Goal: Check status: Verify the current state of an ongoing process or item

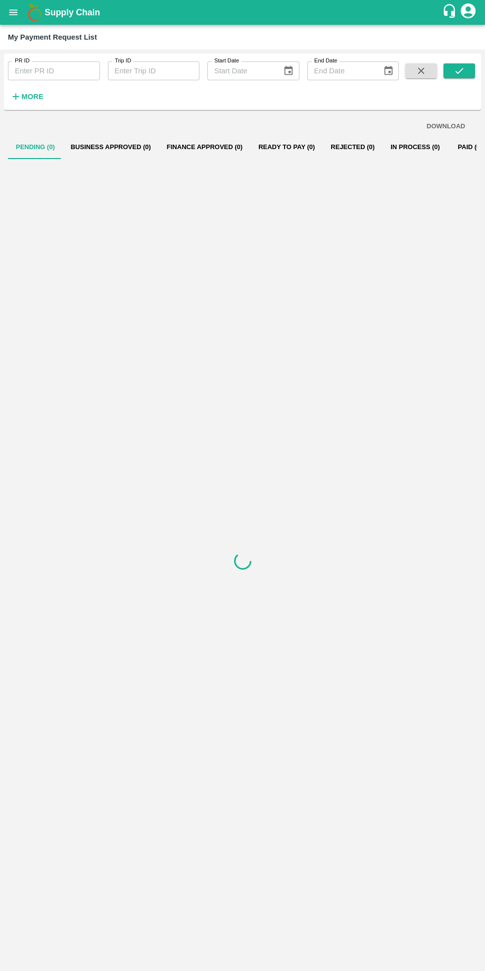
click at [10, 8] on icon "open drawer" at bounding box center [13, 12] width 11 height 11
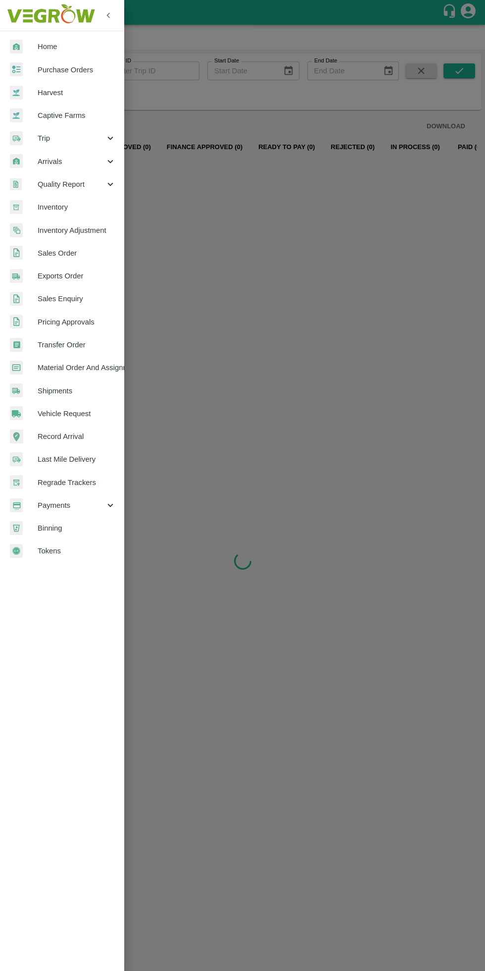
click at [328, 653] on div at bounding box center [242, 485] width 485 height 971
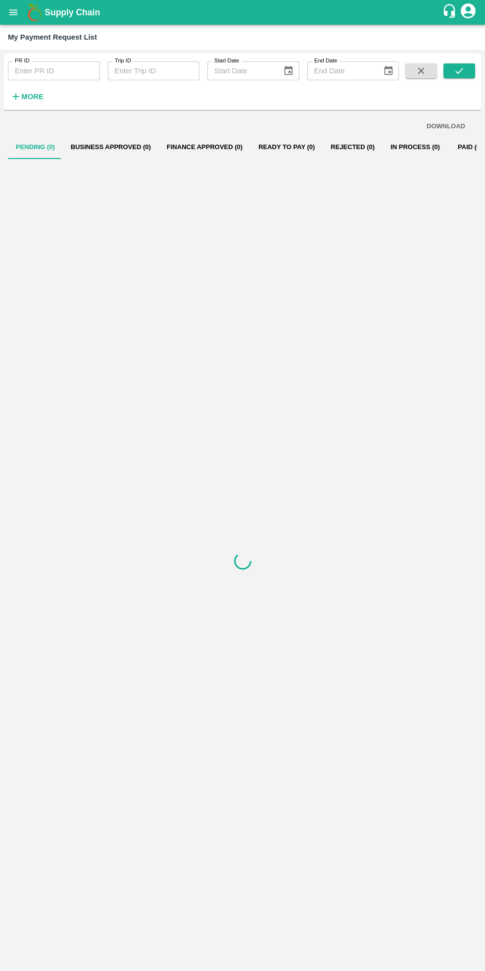
click at [8, 12] on icon "open drawer" at bounding box center [13, 12] width 11 height 11
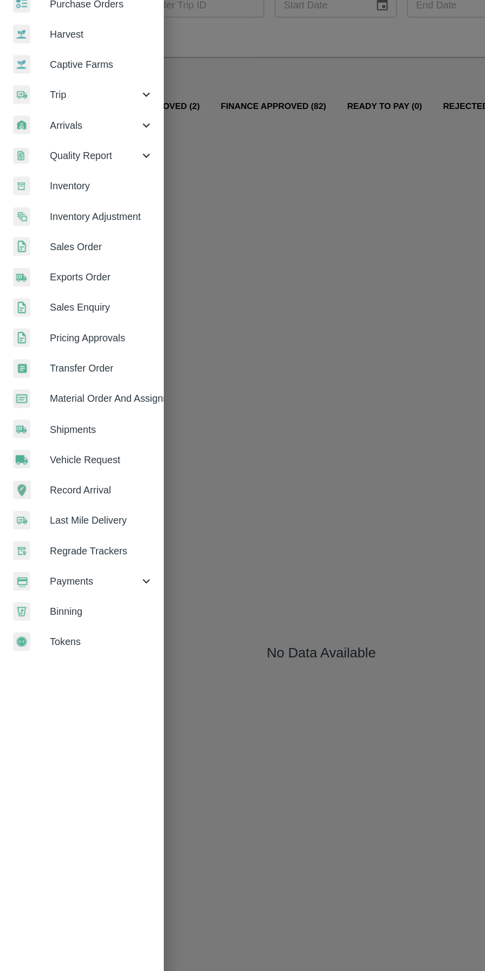
click at [38, 148] on div "Trip" at bounding box center [62, 138] width 124 height 23
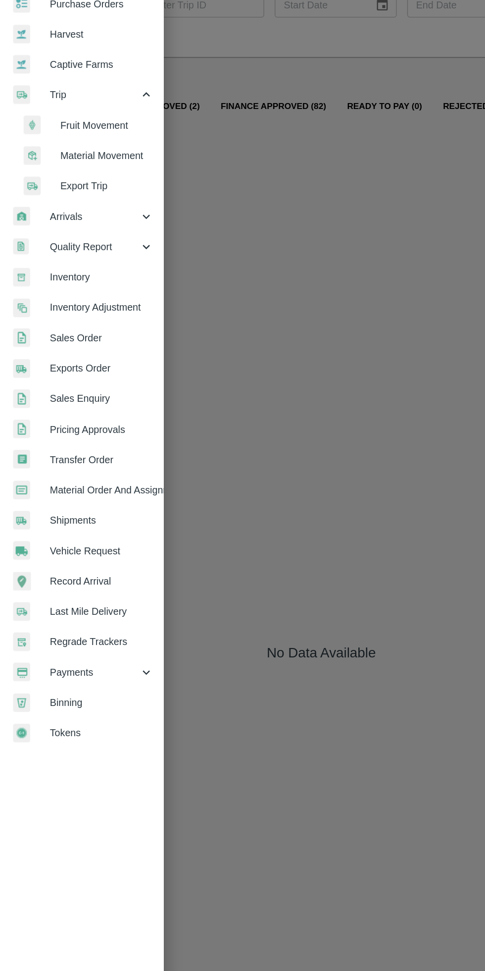
click at [52, 164] on span "Fruit Movement" at bounding box center [81, 161] width 70 height 11
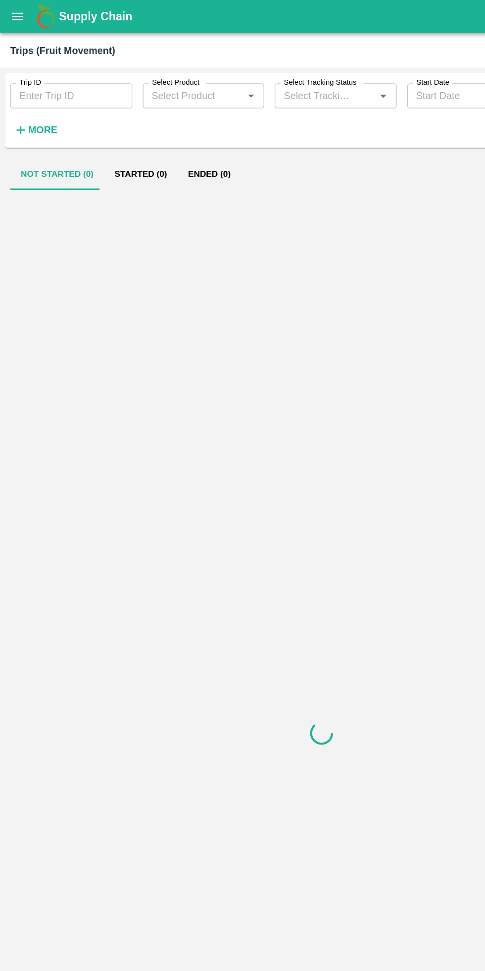
click at [32, 98] on strong "More" at bounding box center [32, 98] width 22 height 8
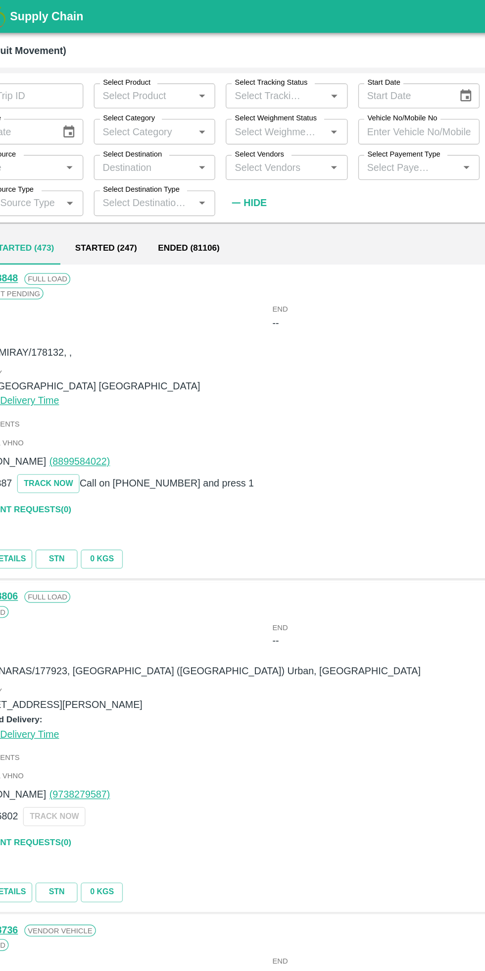
click at [349, 96] on input "Vehicle No/Mobile No" at bounding box center [354, 99] width 92 height 19
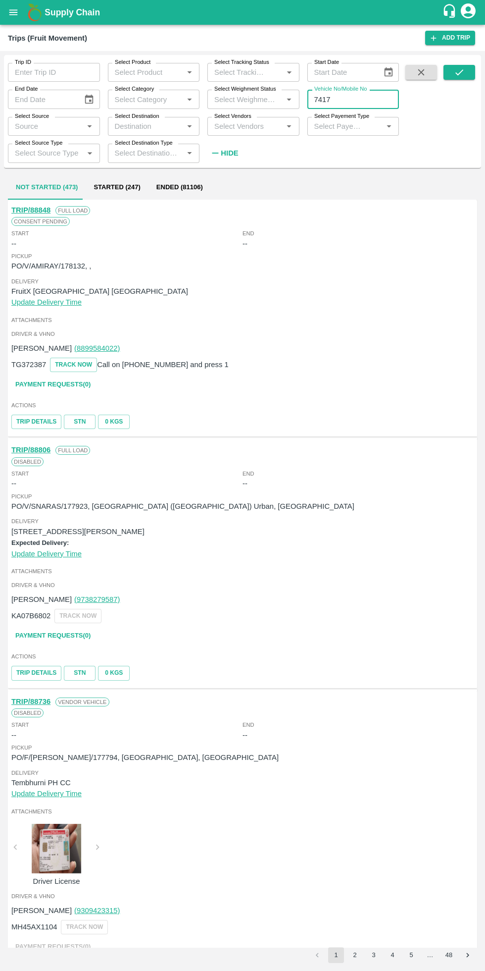
type input "7417"
click at [460, 72] on icon "submit" at bounding box center [459, 72] width 11 height 11
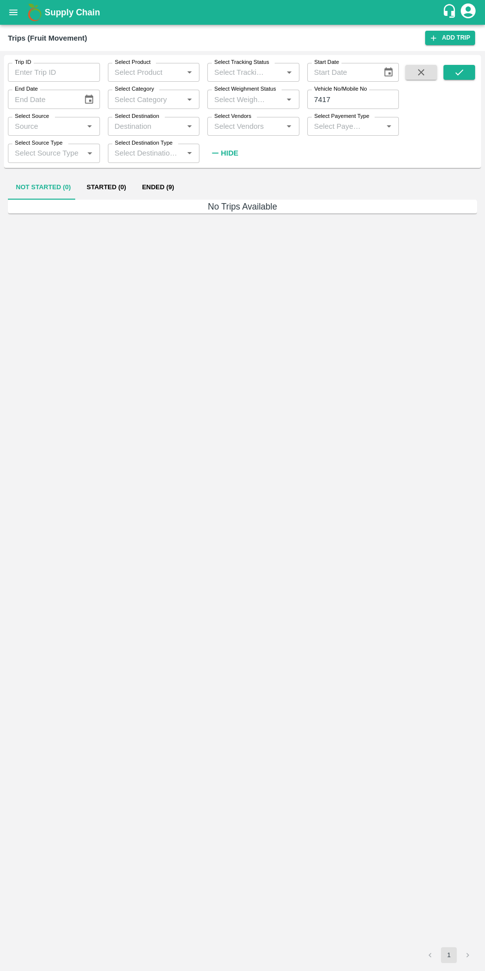
click at [164, 187] on button "Ended (9)" at bounding box center [158, 188] width 48 height 24
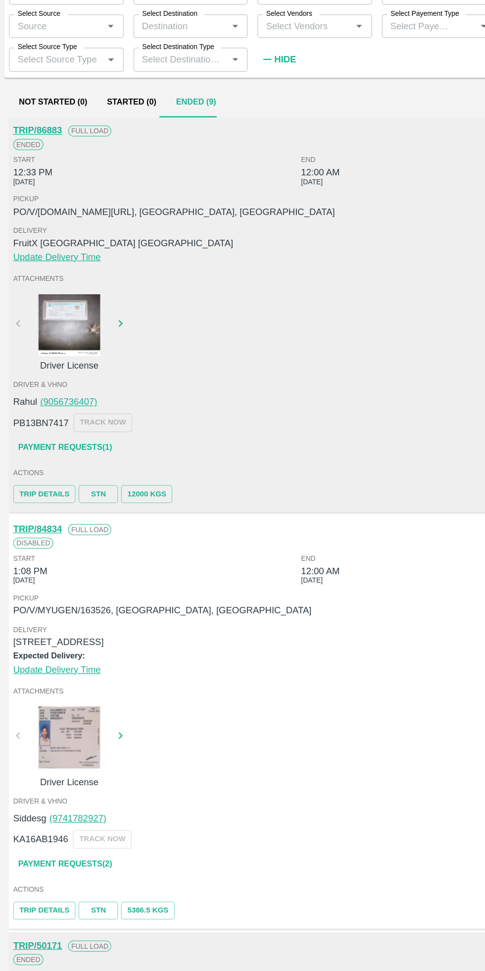
scroll to position [1, 0]
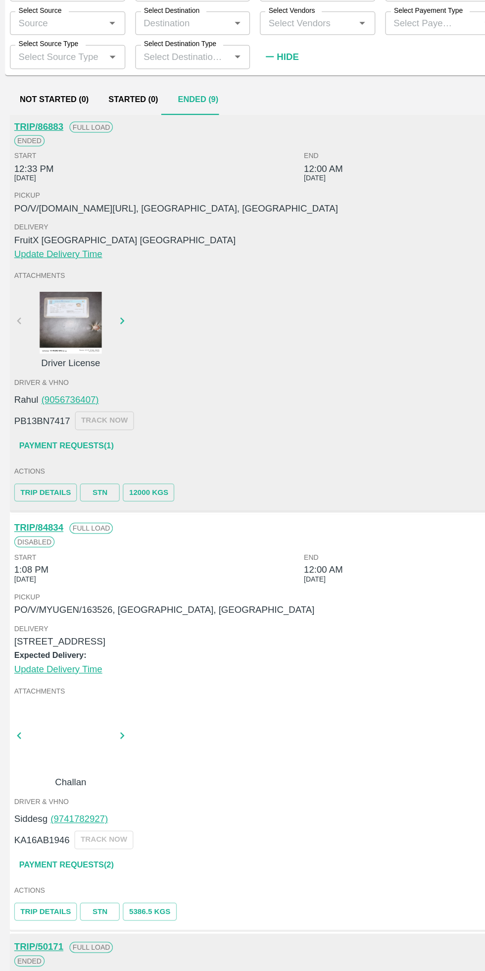
click at [77, 500] on link "STN" at bounding box center [80, 500] width 32 height 14
